Goal: Task Accomplishment & Management: Use online tool/utility

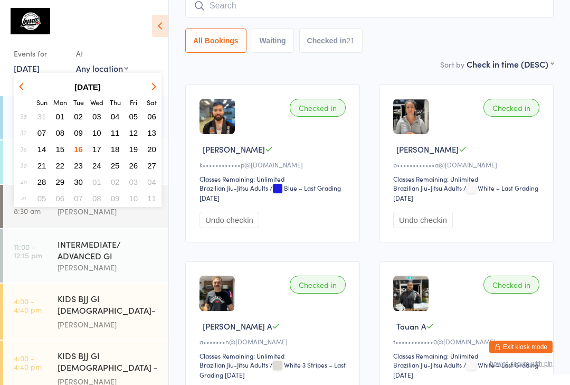
scroll to position [273, 0]
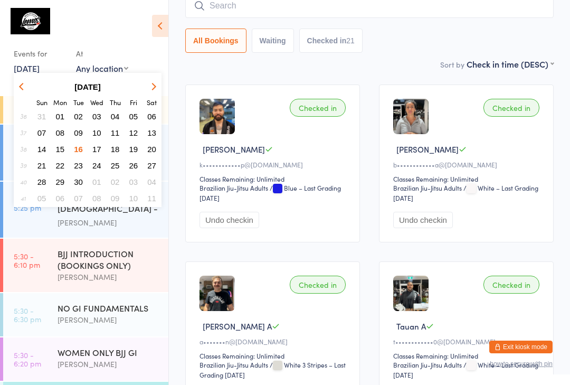
click at [93, 148] on span "17" at bounding box center [96, 149] width 9 height 9
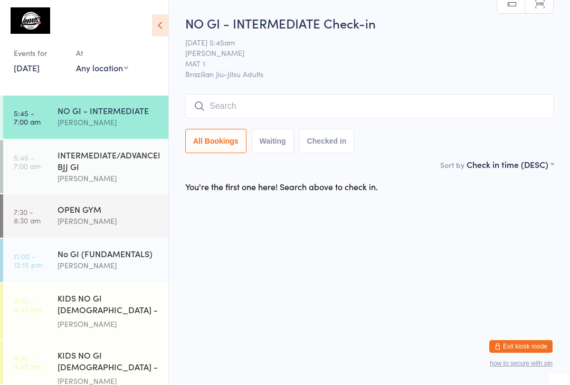
click at [452, 104] on input "search" at bounding box center [369, 106] width 368 height 24
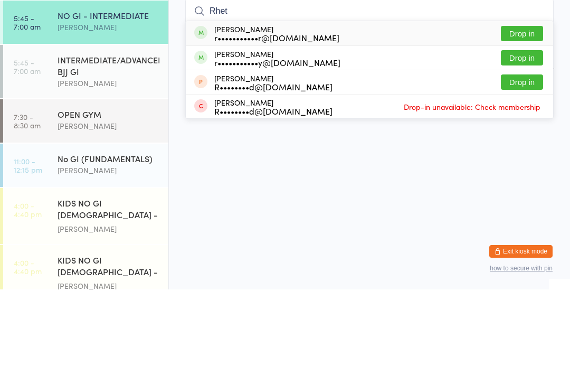
type input "Rhet"
click at [526, 121] on button "Drop in" at bounding box center [522, 128] width 42 height 15
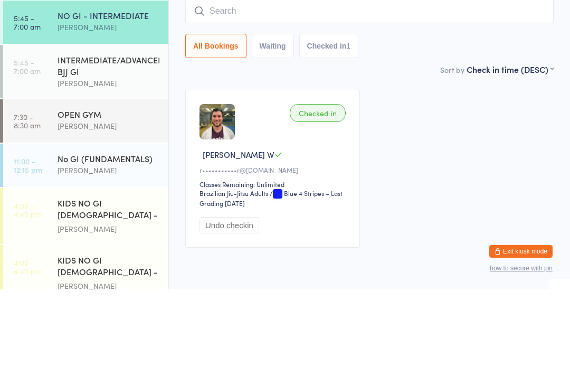
click at [109, 149] on div "INTERMEDIATE/ADVANCED BJJ GI" at bounding box center [109, 160] width 102 height 23
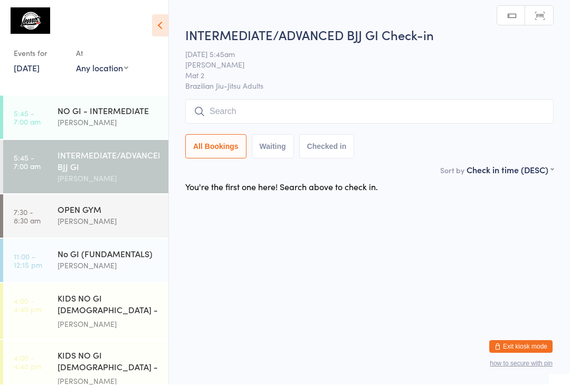
click at [322, 114] on input "search" at bounding box center [369, 112] width 368 height 24
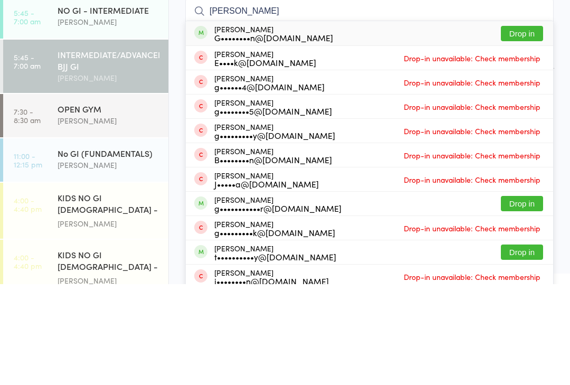
type input "[PERSON_NAME]"
click at [520, 127] on button "Drop in" at bounding box center [522, 134] width 42 height 15
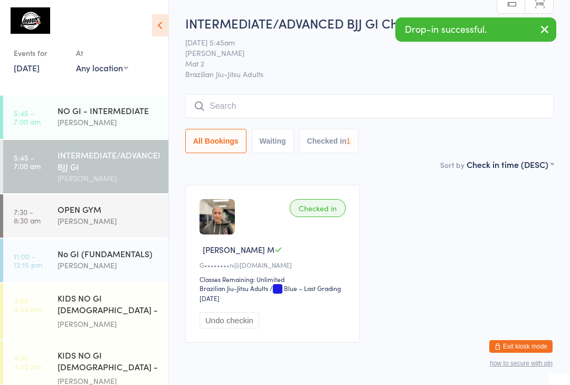
scroll to position [1, 0]
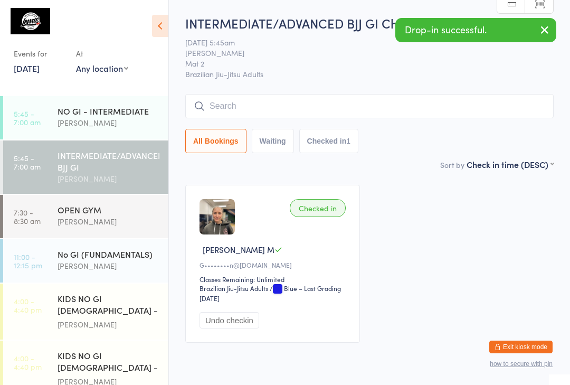
click at [262, 108] on input "search" at bounding box center [369, 106] width 368 height 24
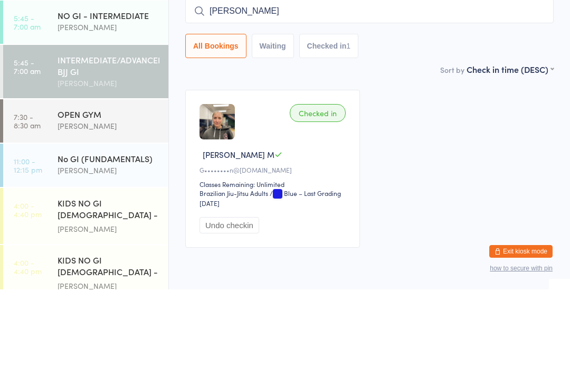
type input "[PERSON_NAME]"
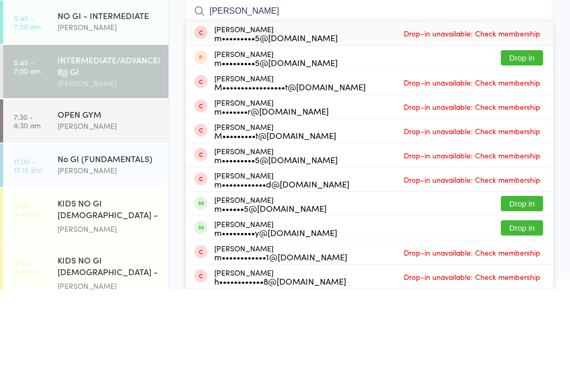
click at [107, 105] on div "NO GI - INTERMEDIATE" at bounding box center [109, 111] width 102 height 12
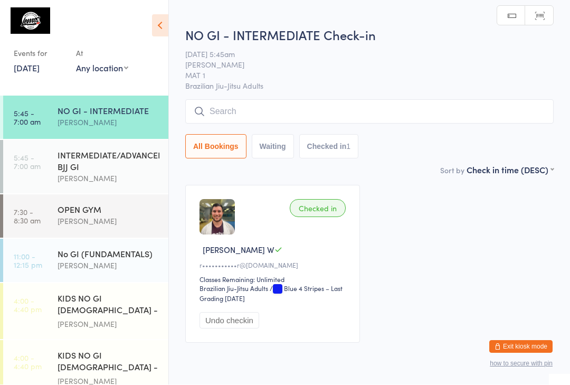
scroll to position [1, 0]
click at [250, 105] on input "search" at bounding box center [369, 111] width 368 height 24
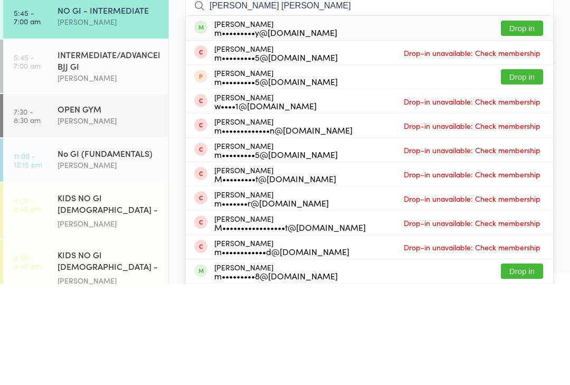
type input "[PERSON_NAME] [PERSON_NAME]"
click at [530, 121] on button "Drop in" at bounding box center [522, 128] width 42 height 15
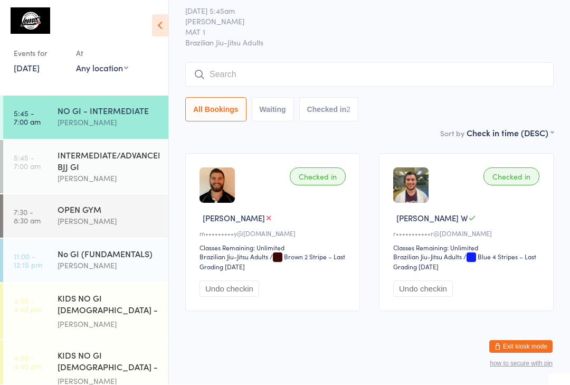
click at [245, 68] on input "search" at bounding box center [369, 75] width 368 height 24
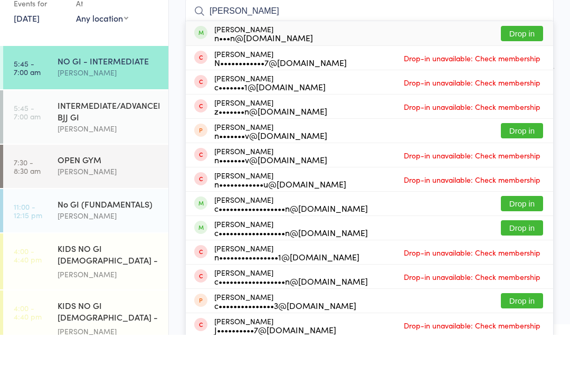
type input "[PERSON_NAME]"
click at [246, 83] on div "n•••n@[DOMAIN_NAME]" at bounding box center [263, 87] width 99 height 8
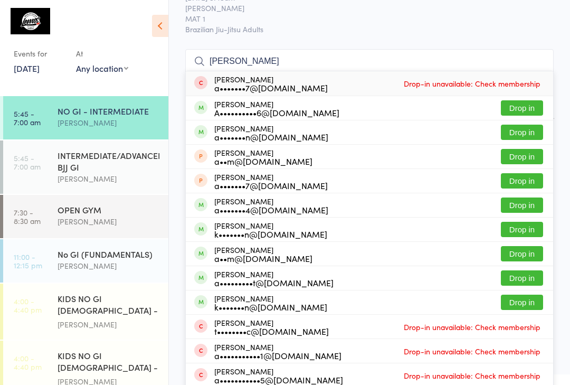
type input "[PERSON_NAME]"
click at [529, 104] on button "Drop in" at bounding box center [522, 107] width 42 height 15
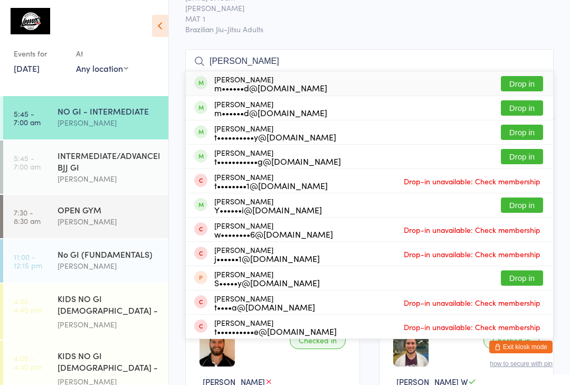
type input "[PERSON_NAME]"
click at [528, 137] on button "Drop in" at bounding box center [522, 132] width 42 height 15
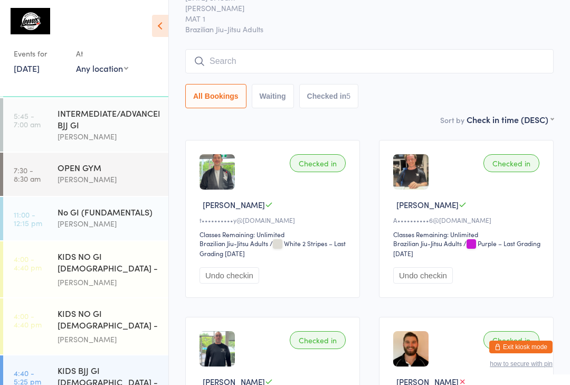
scroll to position [44, 0]
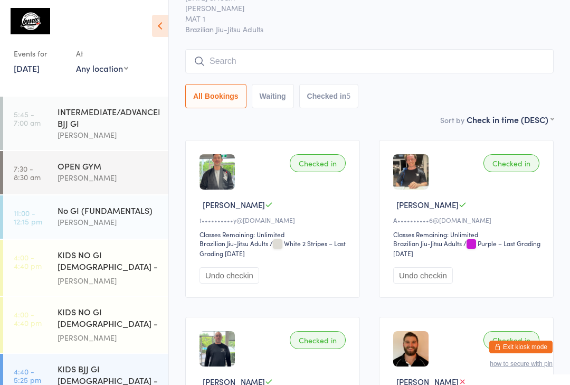
click at [112, 137] on div "[PERSON_NAME]" at bounding box center [109, 135] width 102 height 12
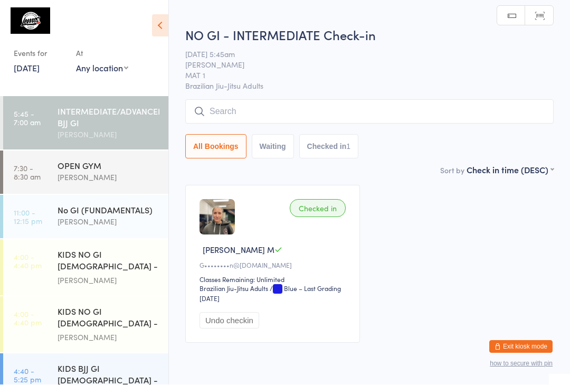
scroll to position [1, 0]
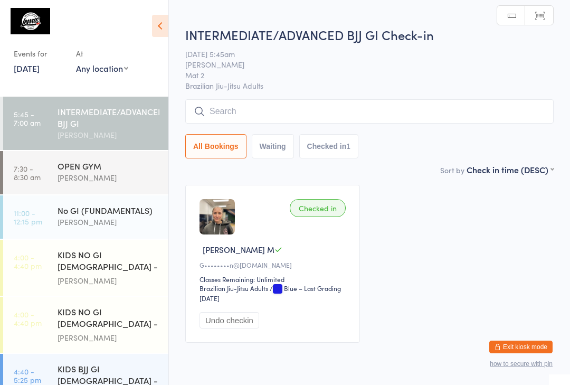
click at [299, 115] on input "search" at bounding box center [369, 111] width 368 height 24
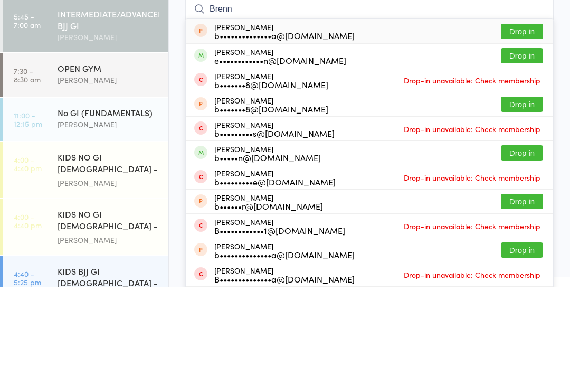
type input "Brenn"
click at [540, 146] on button "Drop in" at bounding box center [522, 153] width 42 height 15
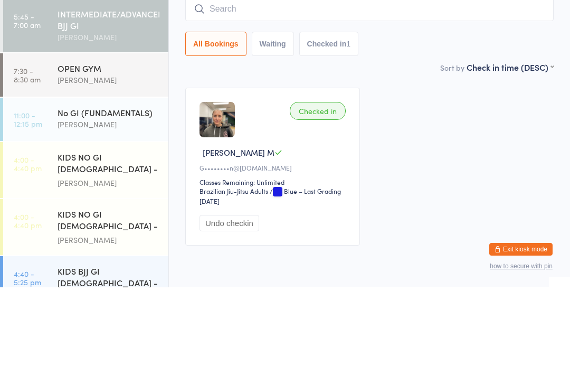
scroll to position [45, 0]
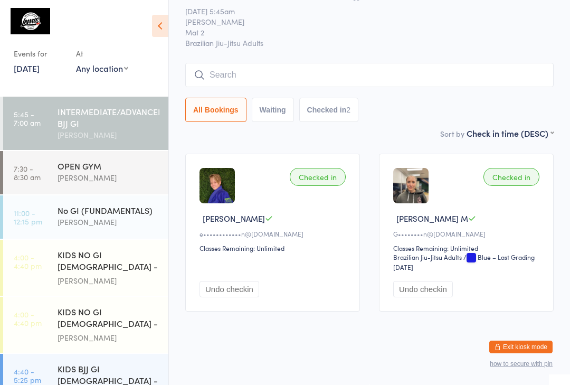
click at [322, 63] on input "search" at bounding box center [369, 75] width 368 height 24
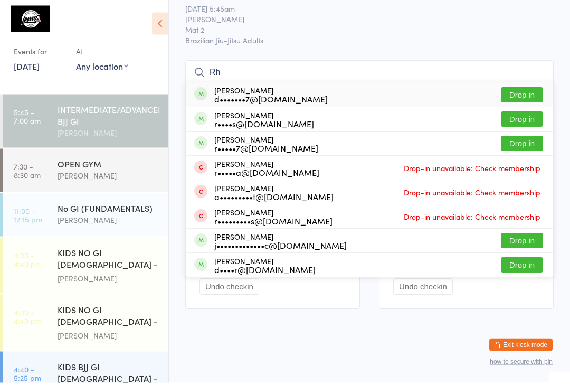
type input "R"
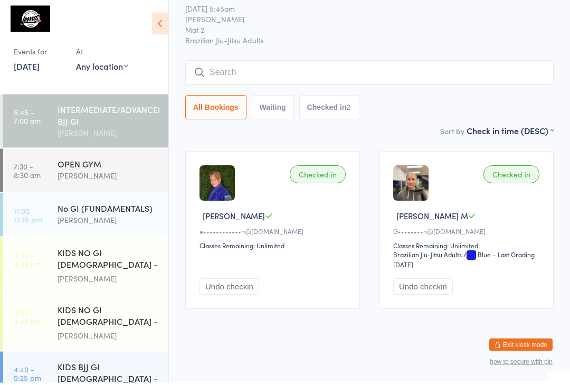
click at [383, 37] on span "Brazilian Jiu-Jitsu Adults" at bounding box center [369, 42] width 368 height 11
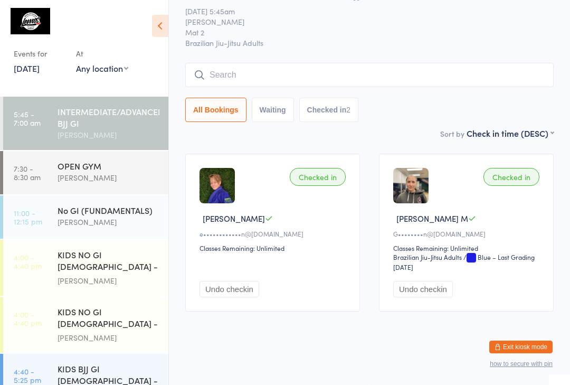
click at [253, 63] on input "search" at bounding box center [369, 75] width 368 height 24
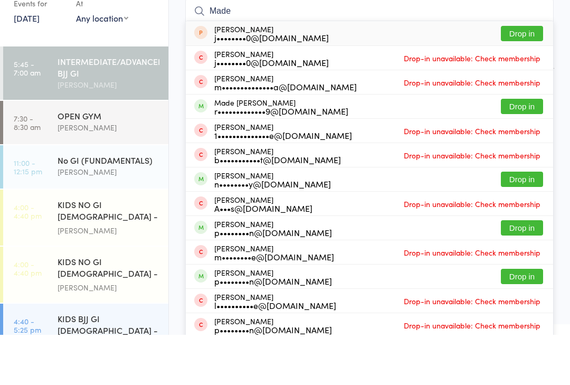
type input "Made"
click at [532, 149] on button "Drop in" at bounding box center [522, 156] width 42 height 15
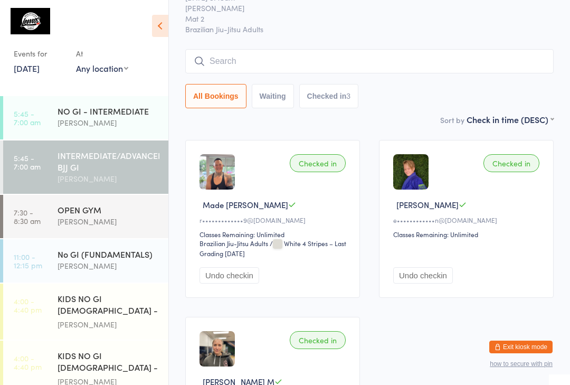
scroll to position [0, 0]
click at [131, 115] on div "NO GI - INTERMEDIATE" at bounding box center [109, 111] width 102 height 12
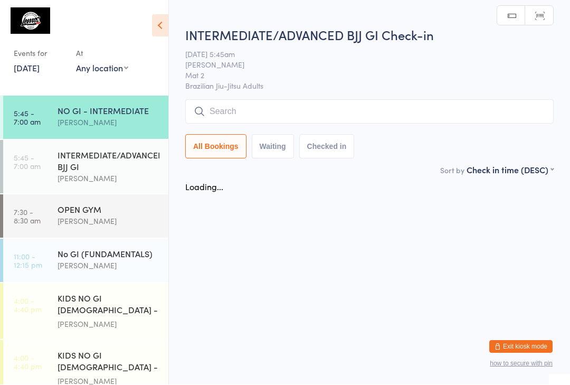
scroll to position [1, 0]
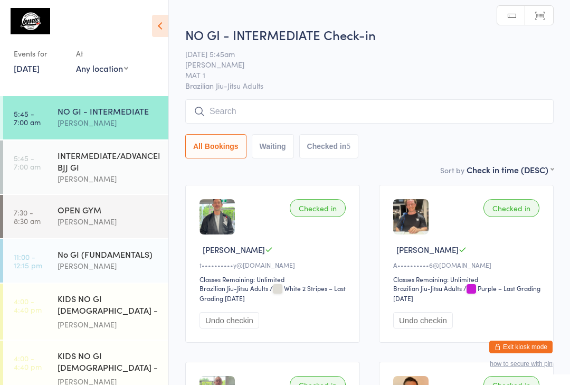
click at [287, 116] on input "search" at bounding box center [369, 111] width 368 height 24
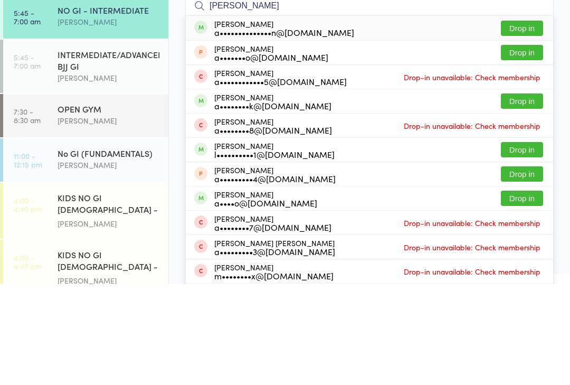
type input "[PERSON_NAME]"
click at [533, 121] on button "Drop in" at bounding box center [522, 128] width 42 height 15
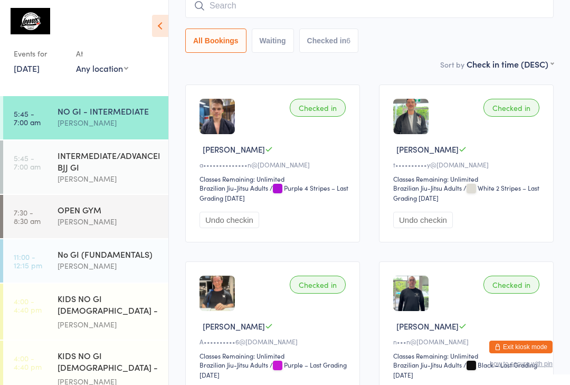
click at [480, 2] on input "search" at bounding box center [369, 6] width 368 height 24
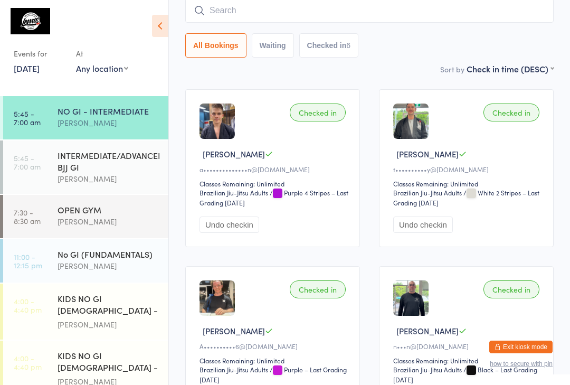
scroll to position [96, 0]
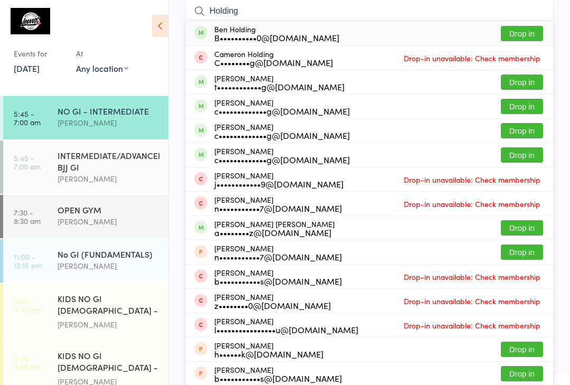
type input "Holding"
click at [520, 29] on button "Drop in" at bounding box center [522, 33] width 42 height 15
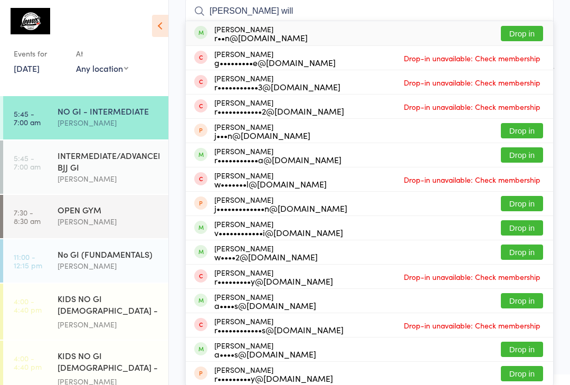
type input "[PERSON_NAME] will"
click at [539, 28] on button "Drop in" at bounding box center [522, 33] width 42 height 15
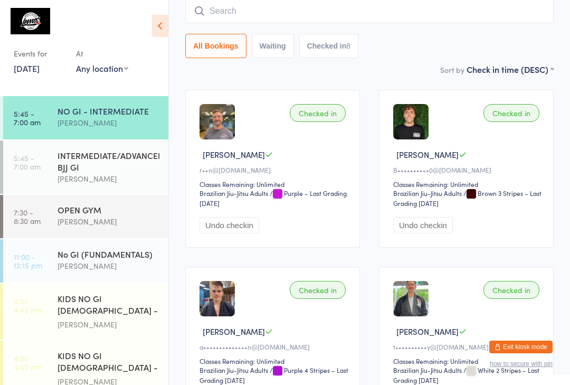
click at [97, 182] on div "[PERSON_NAME]" at bounding box center [109, 179] width 102 height 12
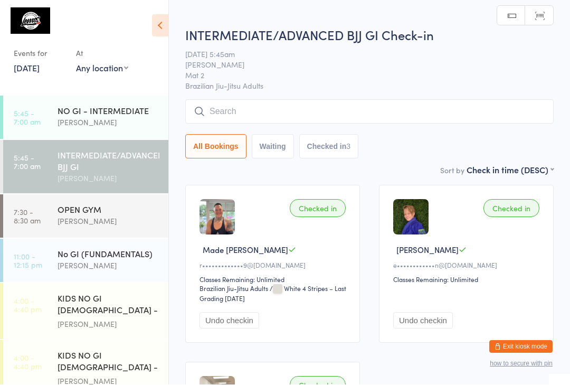
scroll to position [1, 0]
click at [74, 100] on div "NO GI - INTERMEDIATE [PERSON_NAME]" at bounding box center [113, 117] width 111 height 42
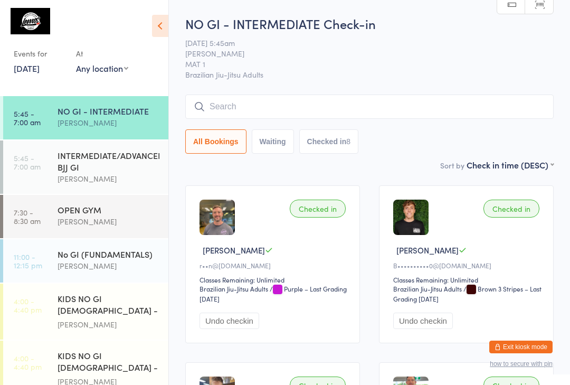
click at [493, 96] on input "search" at bounding box center [369, 106] width 368 height 24
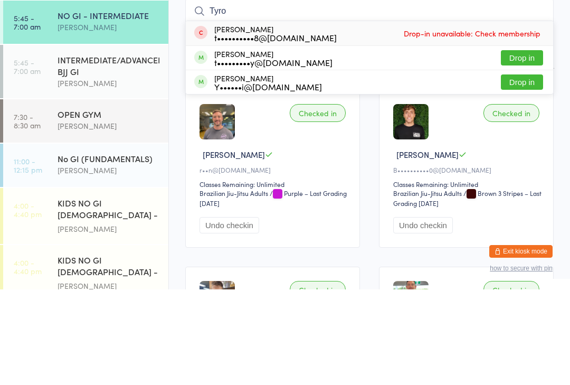
type input "Tyro"
click at [316, 141] on div "[PERSON_NAME] Fraullen t•••••••••y@[DOMAIN_NAME] Drop in" at bounding box center [369, 153] width 367 height 24
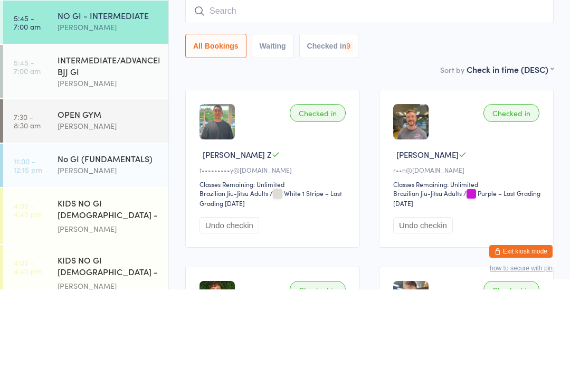
scroll to position [96, 0]
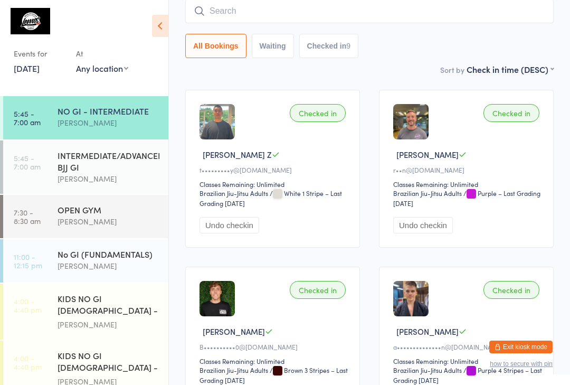
click at [211, 11] on input "search" at bounding box center [369, 11] width 368 height 24
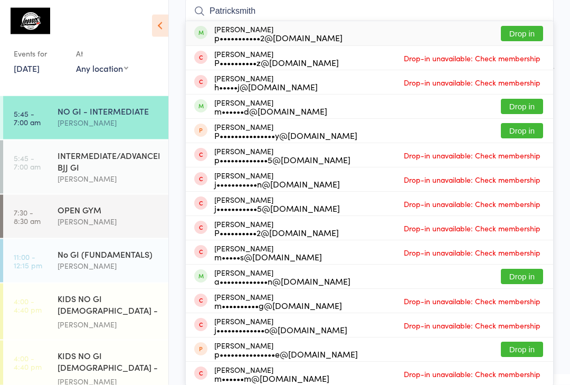
type input "Patricksmith"
click at [247, 42] on div "p•••••••••••2@[DOMAIN_NAME]" at bounding box center [278, 38] width 128 height 8
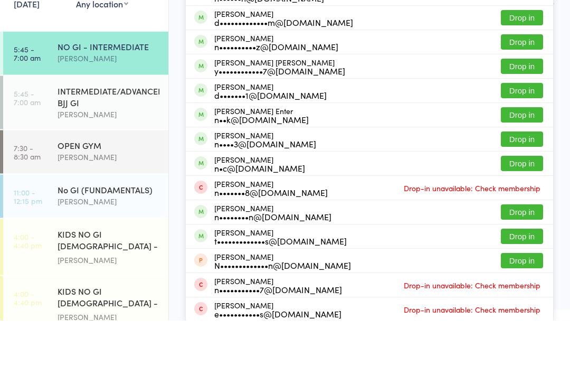
type input "[PERSON_NAME]"
click at [522, 221] on button "Drop in" at bounding box center [522, 228] width 42 height 15
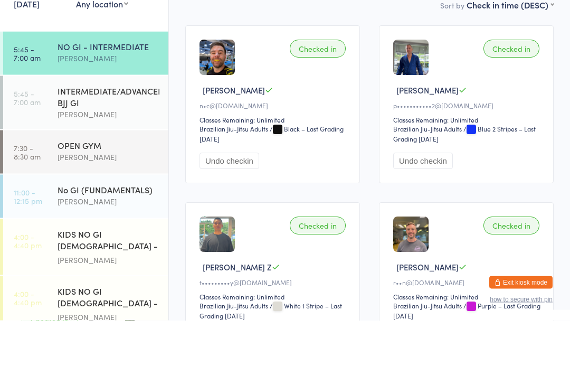
scroll to position [14, 0]
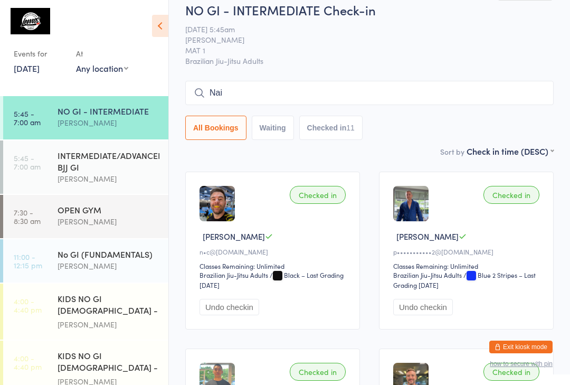
type input "Naia"
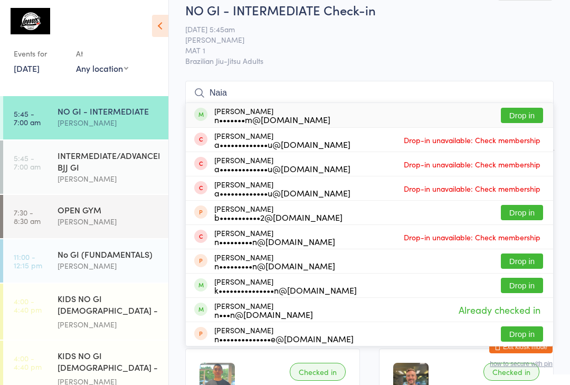
click at [83, 167] on div "INTERMEDIATE/ADVANCED BJJ GI" at bounding box center [109, 160] width 102 height 23
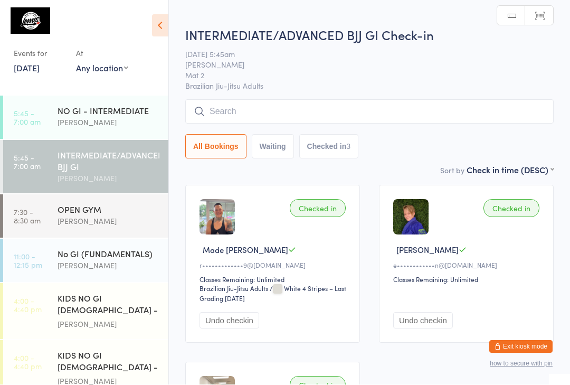
scroll to position [1, 0]
click at [258, 121] on input "search" at bounding box center [369, 111] width 368 height 24
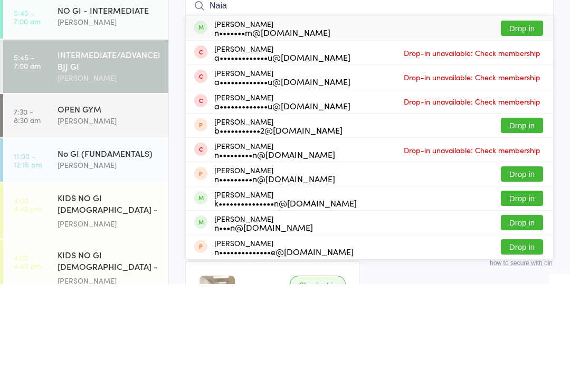
type input "Naia"
click at [523, 121] on button "Drop in" at bounding box center [522, 128] width 42 height 15
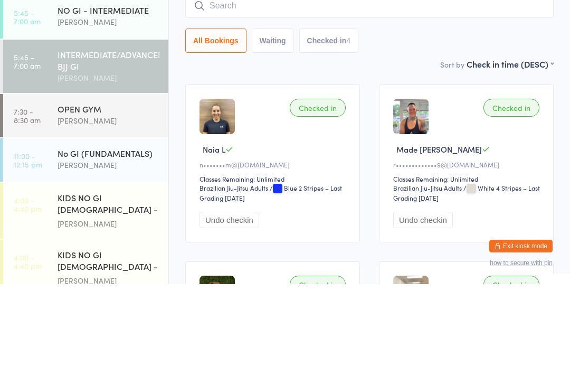
scroll to position [100, 0]
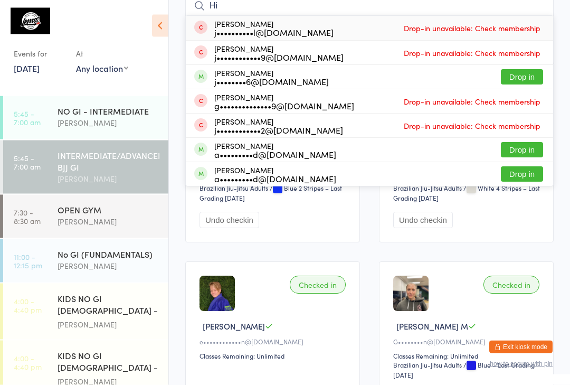
type input "H"
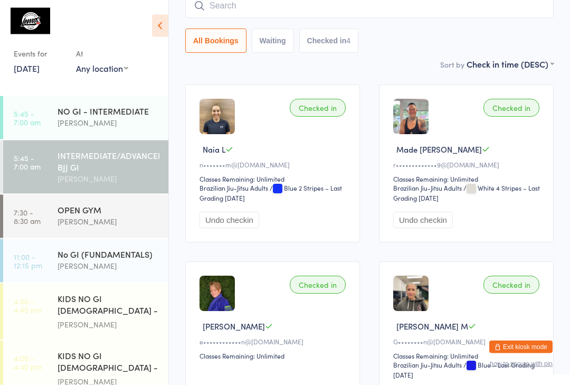
click at [78, 110] on div "NO GI - INTERMEDIATE" at bounding box center [109, 111] width 102 height 12
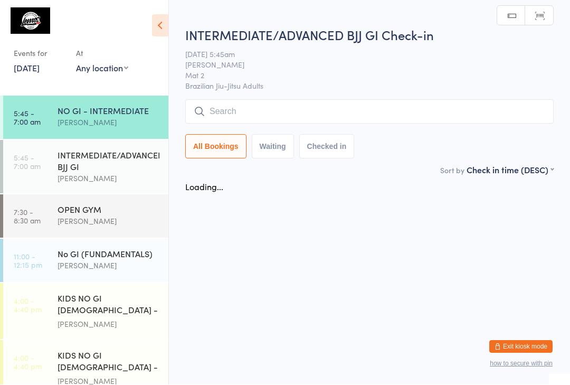
scroll to position [1, 0]
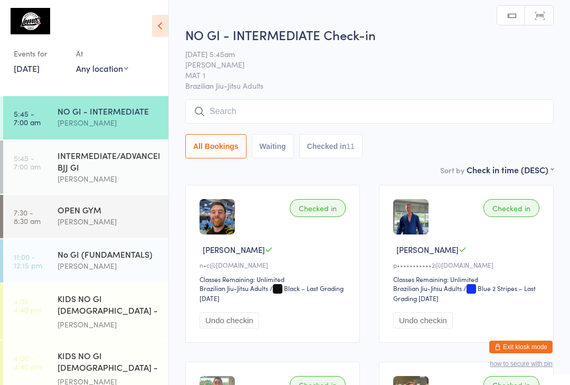
click at [385, 118] on input "search" at bounding box center [369, 111] width 368 height 24
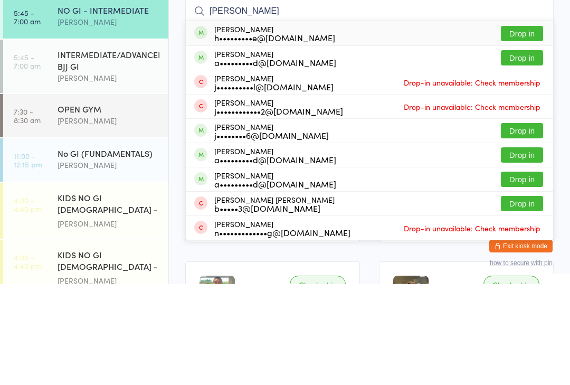
type input "[PERSON_NAME]"
click at [526, 127] on button "Drop in" at bounding box center [522, 134] width 42 height 15
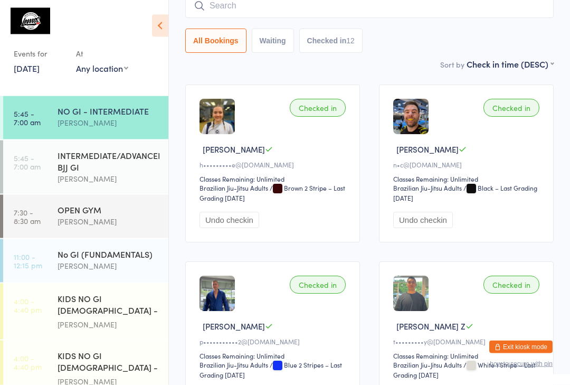
scroll to position [101, 0]
click at [355, 9] on input "search" at bounding box center [369, 6] width 368 height 24
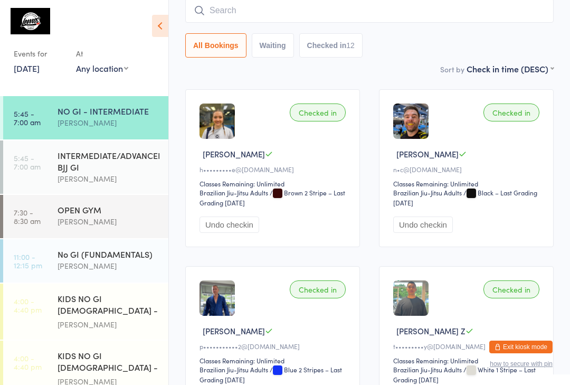
scroll to position [96, 0]
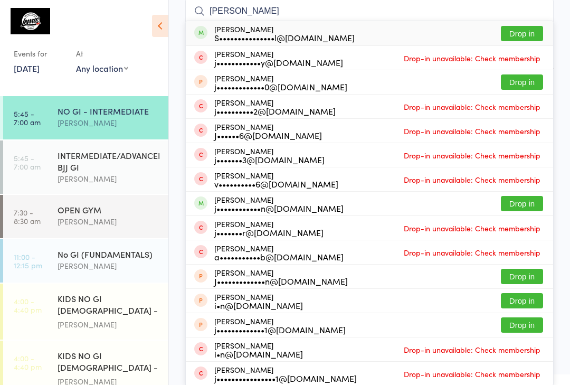
type input "[PERSON_NAME]"
click at [529, 37] on button "Drop in" at bounding box center [522, 33] width 42 height 15
